Goal: Transaction & Acquisition: Register for event/course

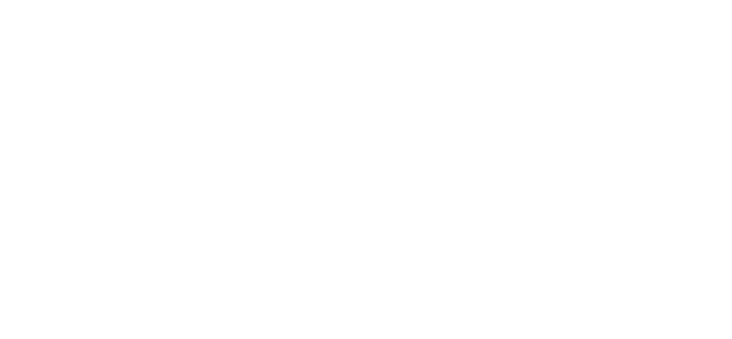
click at [347, 107] on html "Test Mode" at bounding box center [366, 169] width 732 height 339
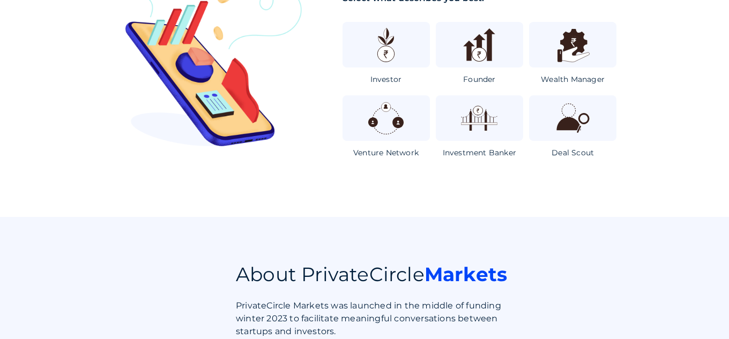
scroll to position [183, 0]
click at [368, 116] on img at bounding box center [386, 119] width 40 height 40
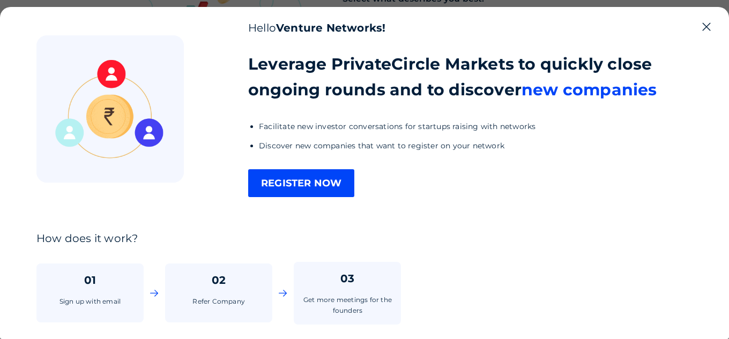
scroll to position [0, 0]
click at [610, 4] on div "Hello Venture Networks! Leverage PrivateCircle Markets to quickly close ongoing…" at bounding box center [364, 169] width 729 height 339
click at [708, 29] on icon at bounding box center [706, 26] width 13 height 13
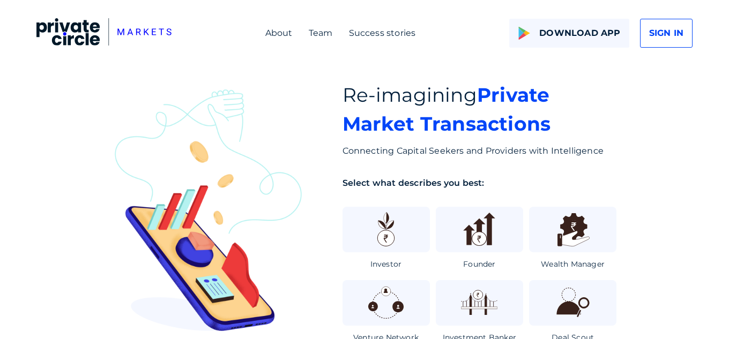
scroll to position [183, 0]
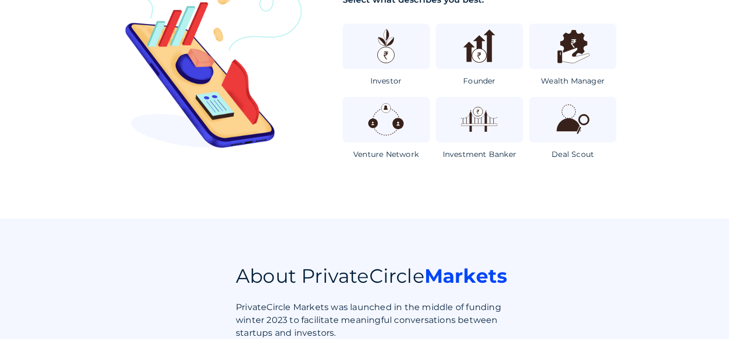
click at [471, 112] on img at bounding box center [479, 120] width 40 height 40
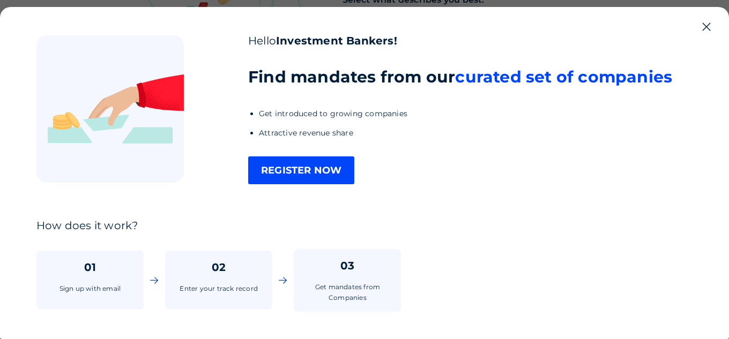
scroll to position [0, 0]
click at [362, 132] on li "Attractive revenue share" at bounding box center [465, 133] width 413 height 13
click at [695, 10] on div "Hello Investment Bankers! Find mandates from our curated set of companies Get i…" at bounding box center [364, 173] width 729 height 332
click at [709, 25] on icon at bounding box center [706, 26] width 13 height 13
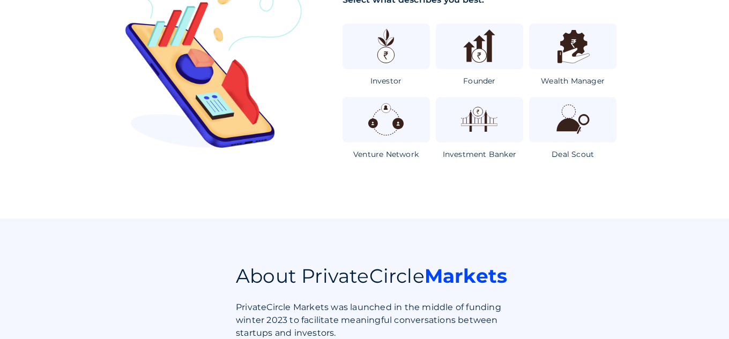
click at [364, 34] on div at bounding box center [386, 47] width 87 height 46
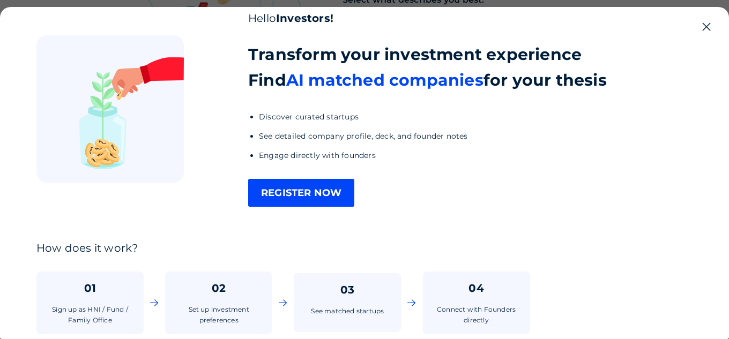
click at [310, 176] on div "Hello Investors! Transform your investment experience Find AI matched companies…" at bounding box center [427, 109] width 359 height 195
click at [317, 191] on div "REGISTER NOW" at bounding box center [301, 193] width 106 height 28
